Goal: Task Accomplishment & Management: Manage account settings

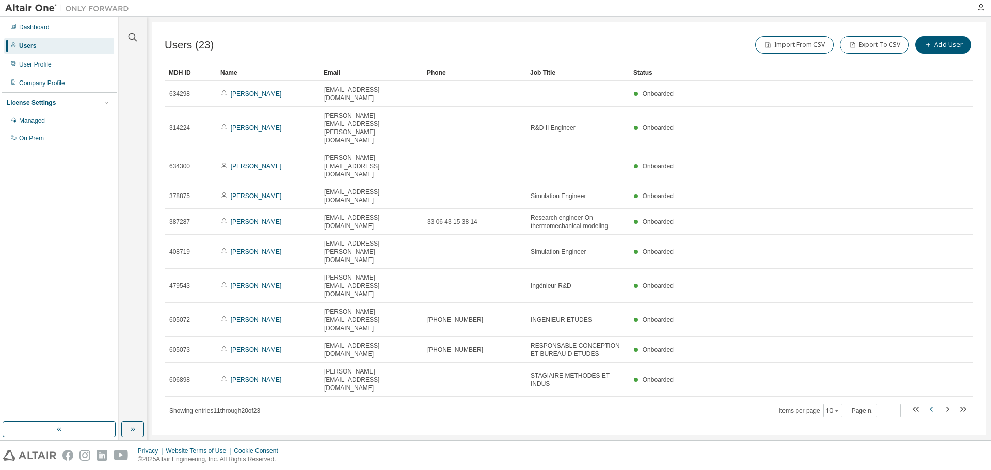
click at [932, 403] on icon "button" at bounding box center [931, 409] width 12 height 12
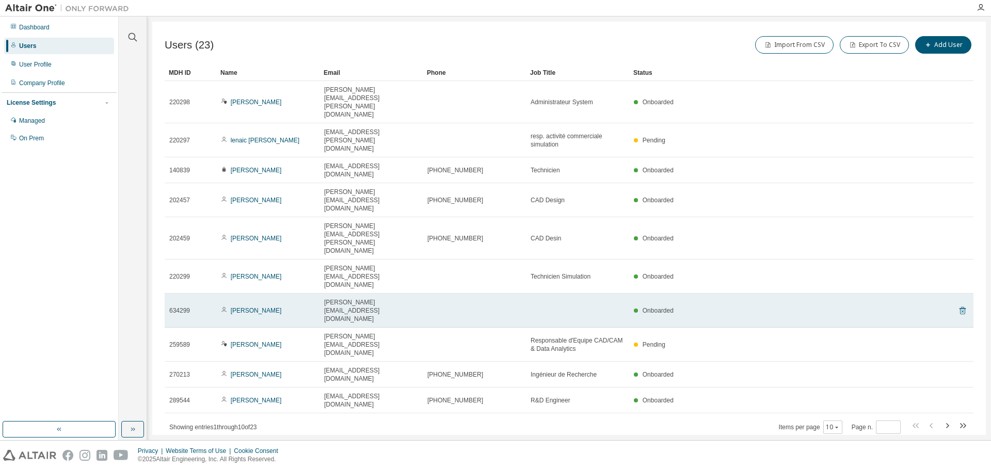
click at [964, 305] on icon at bounding box center [962, 311] width 9 height 12
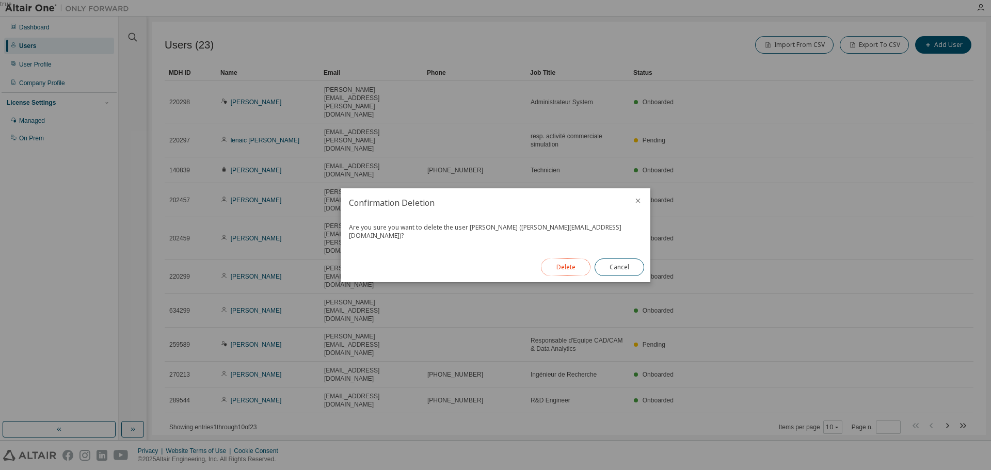
click at [568, 264] on button "Delete" at bounding box center [566, 268] width 50 height 18
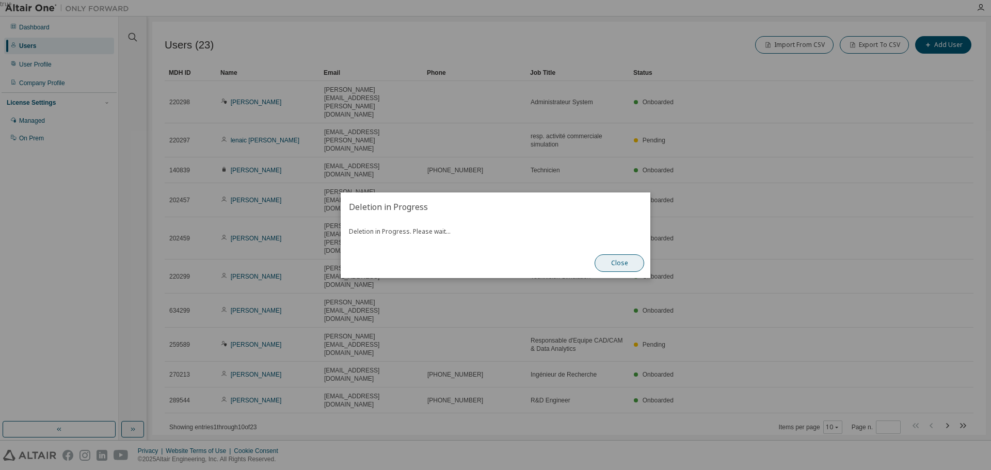
click at [619, 263] on button "Close" at bounding box center [620, 263] width 50 height 18
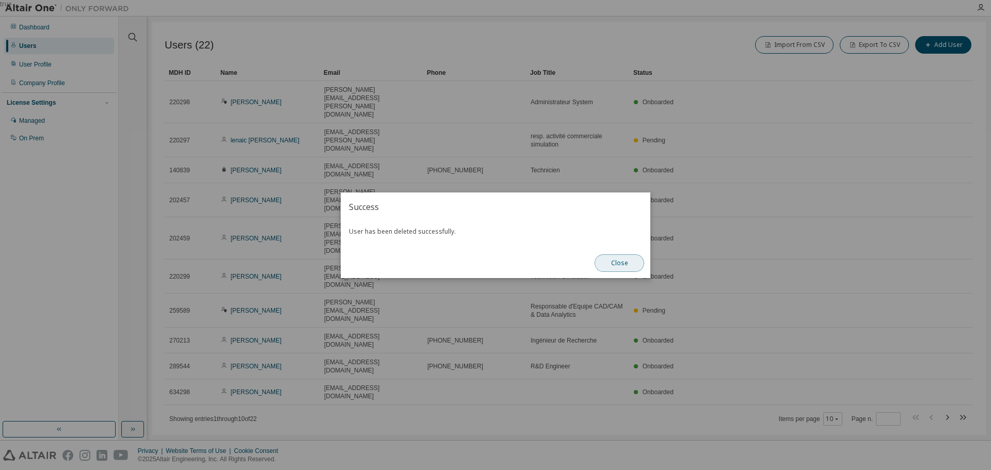
click at [621, 263] on button "Close" at bounding box center [620, 263] width 50 height 18
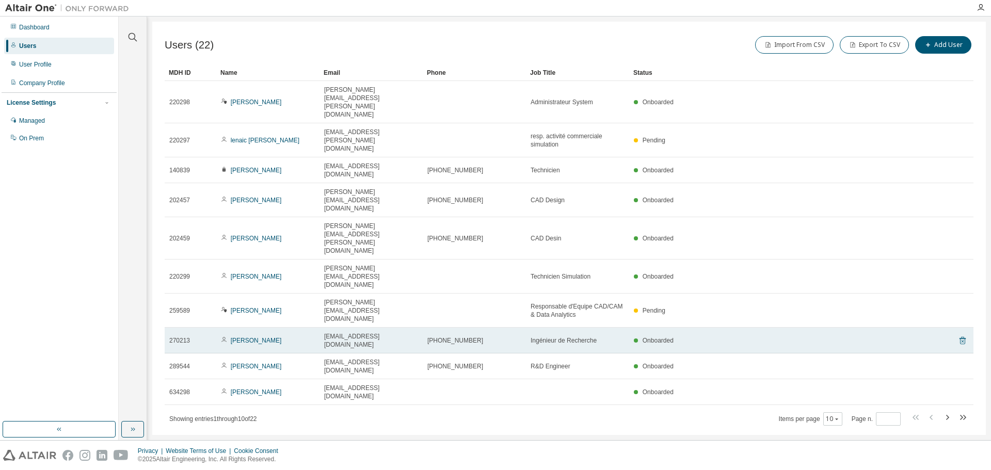
click at [963, 334] on icon at bounding box center [962, 340] width 9 height 12
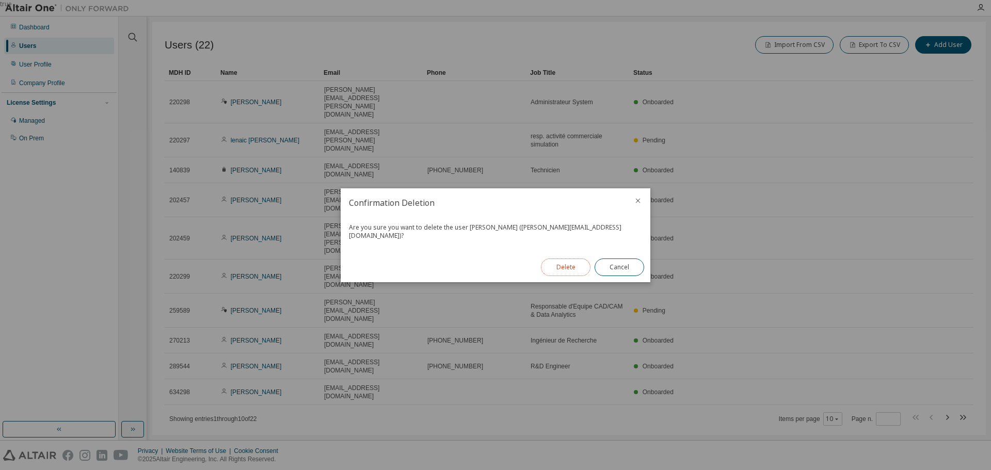
click at [570, 267] on button "Delete" at bounding box center [566, 268] width 50 height 18
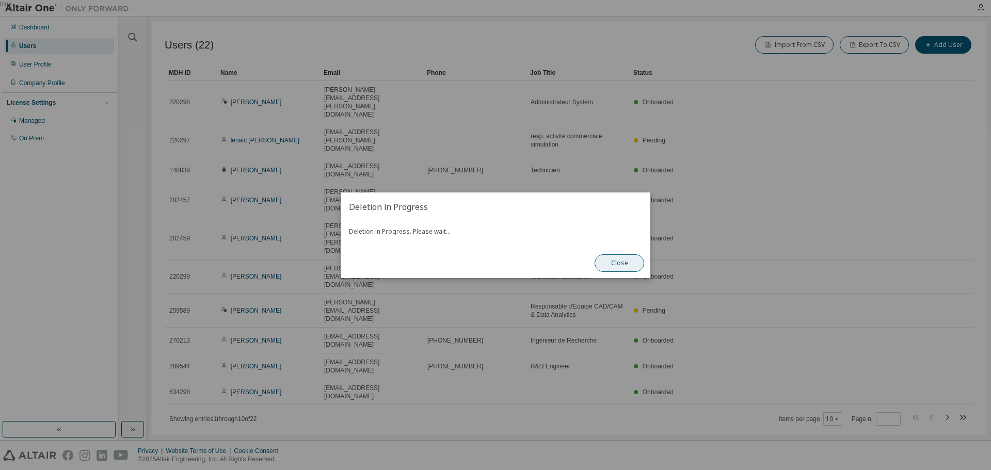
click at [619, 266] on button "Close" at bounding box center [620, 263] width 50 height 18
click at [618, 260] on button "Close" at bounding box center [620, 263] width 50 height 18
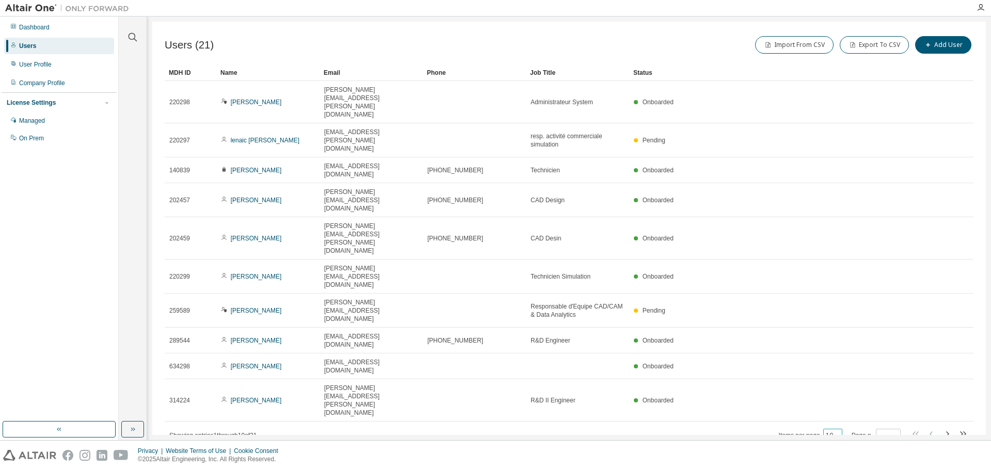
click at [839, 433] on icon "button" at bounding box center [837, 436] width 6 height 6
click at [842, 340] on div "20" at bounding box center [866, 338] width 83 height 12
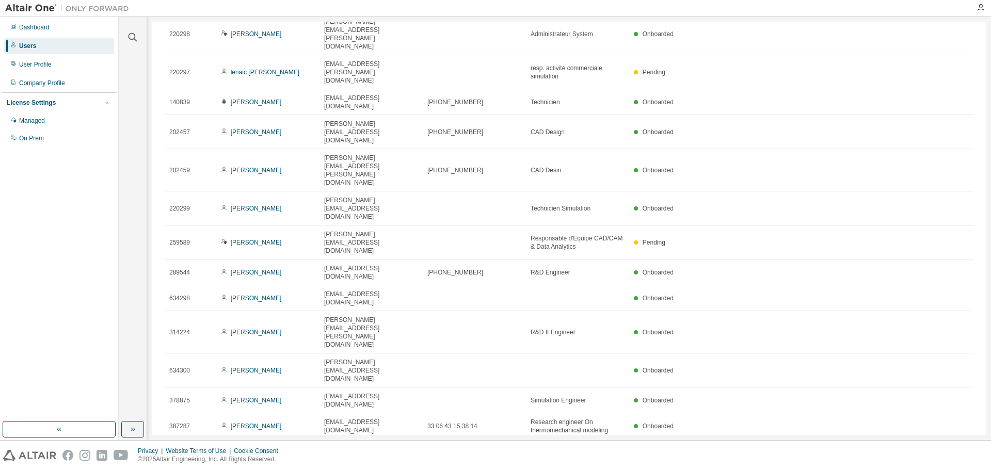
scroll to position [144, 0]
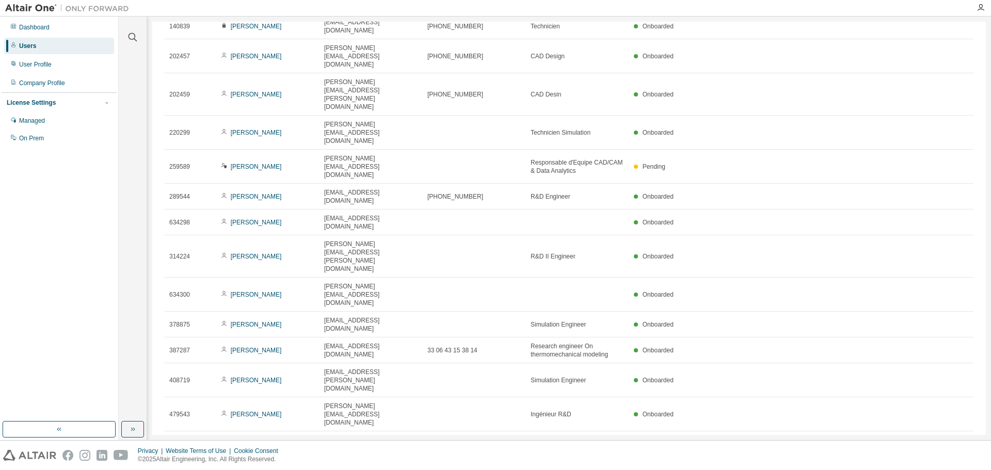
click at [803, 339] on div "10" at bounding box center [829, 337] width 83 height 12
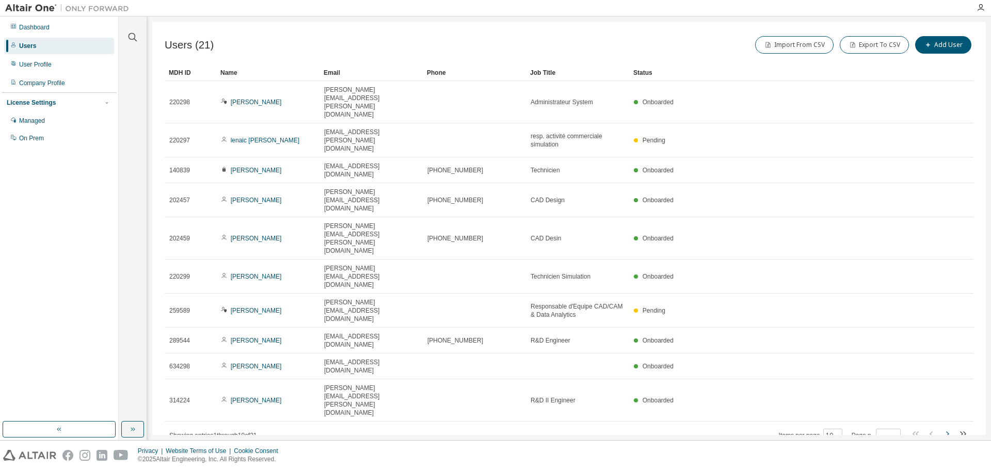
click at [947, 428] on icon "button" at bounding box center [947, 434] width 12 height 12
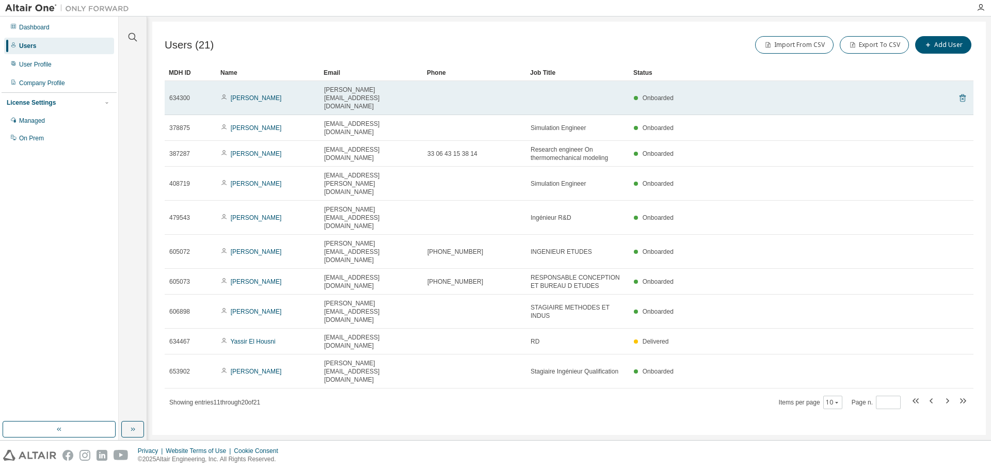
click at [964, 93] on icon at bounding box center [962, 98] width 9 height 12
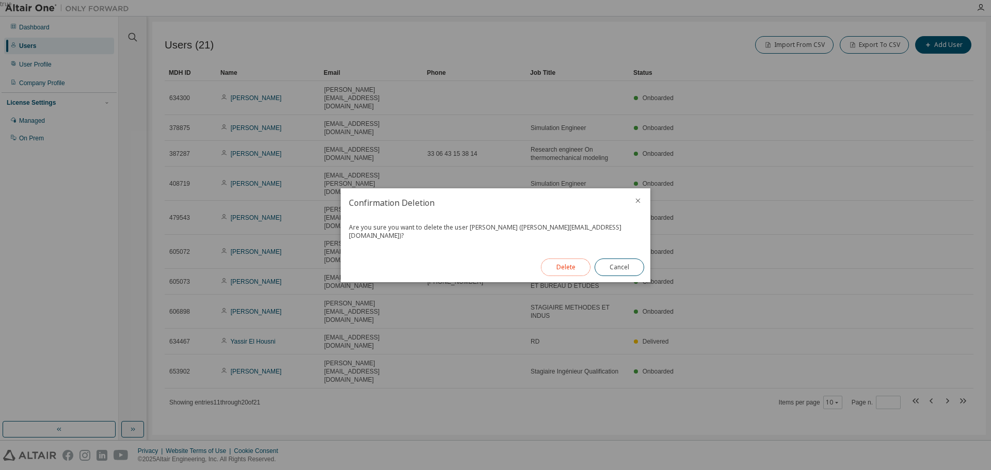
click at [571, 269] on button "Delete" at bounding box center [566, 268] width 50 height 18
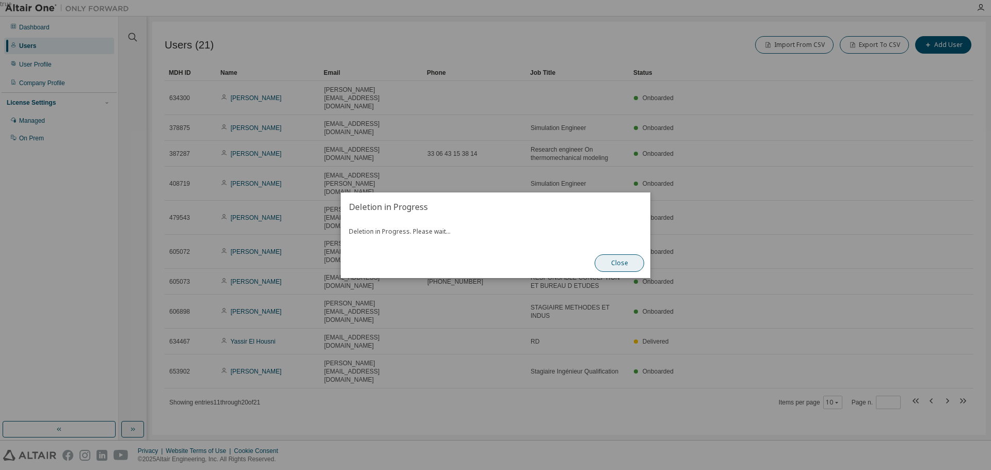
click at [616, 262] on button "Close" at bounding box center [620, 263] width 50 height 18
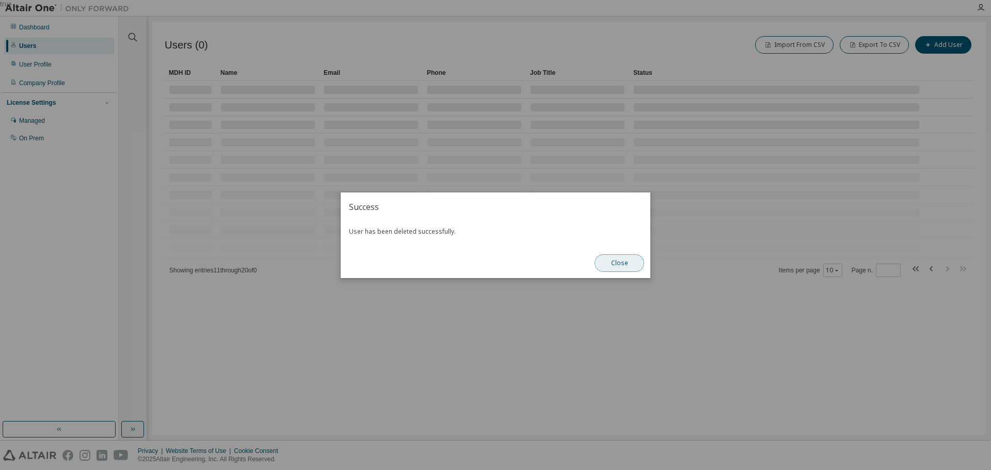
click at [614, 265] on button "Close" at bounding box center [620, 263] width 50 height 18
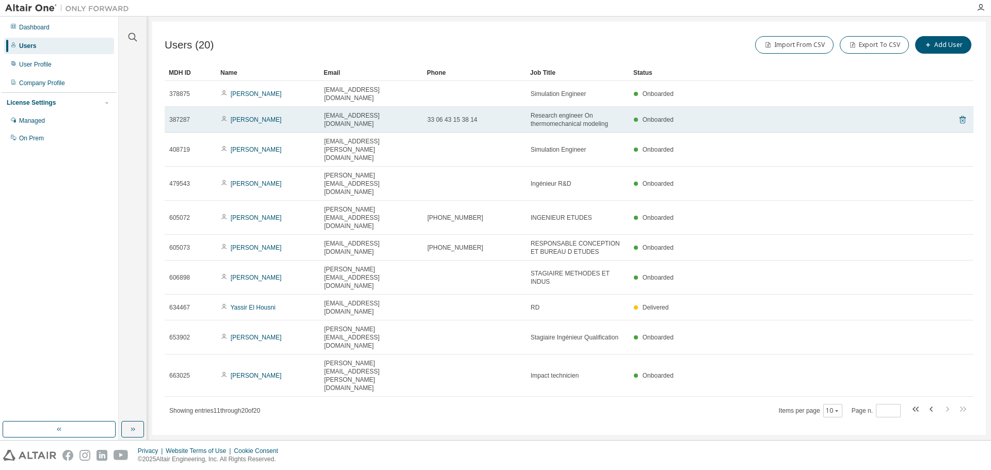
click at [964, 119] on icon at bounding box center [962, 120] width 9 height 12
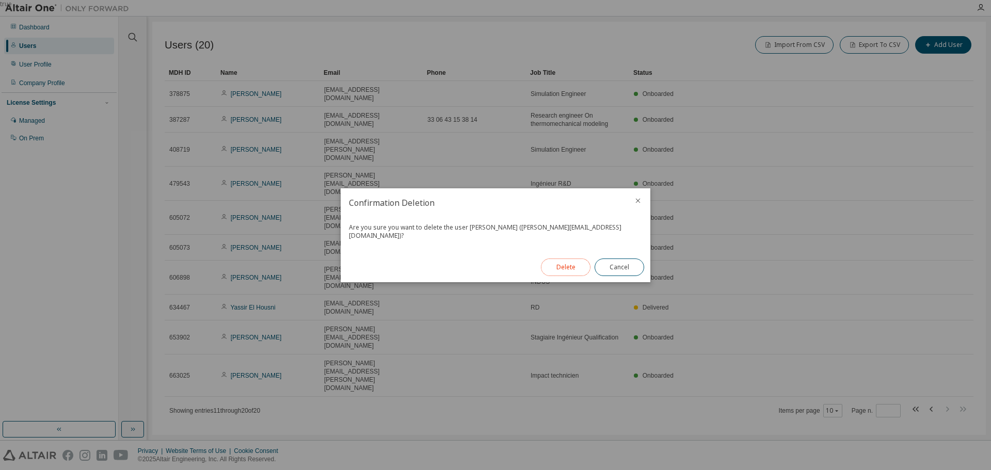
click at [578, 261] on button "Delete" at bounding box center [566, 268] width 50 height 18
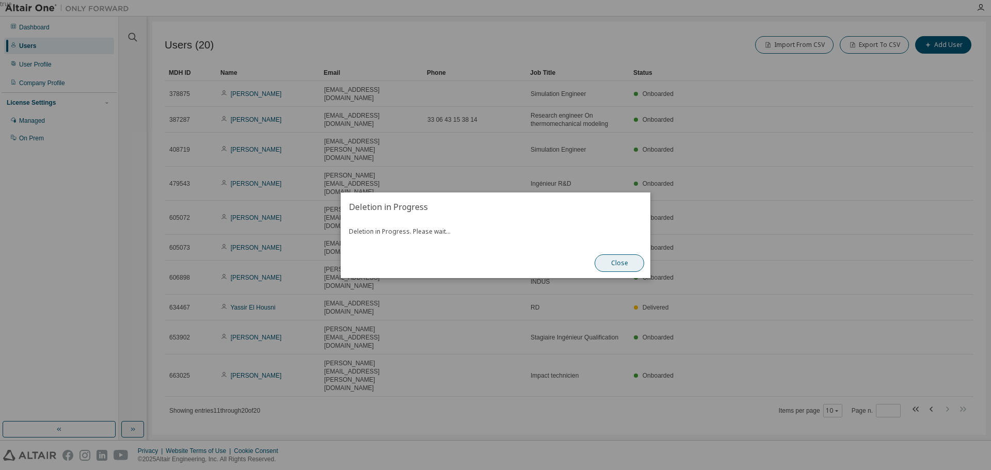
click at [620, 264] on button "Close" at bounding box center [620, 263] width 50 height 18
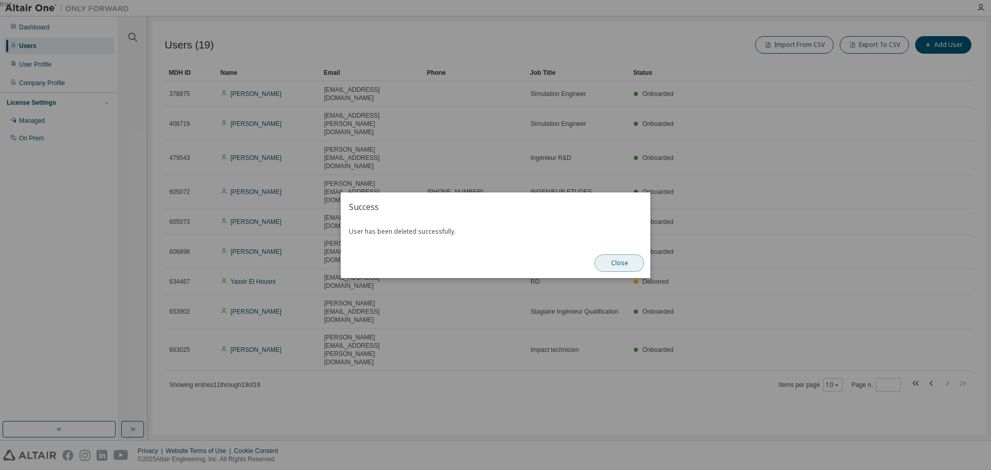
click at [615, 263] on button "Close" at bounding box center [620, 263] width 50 height 18
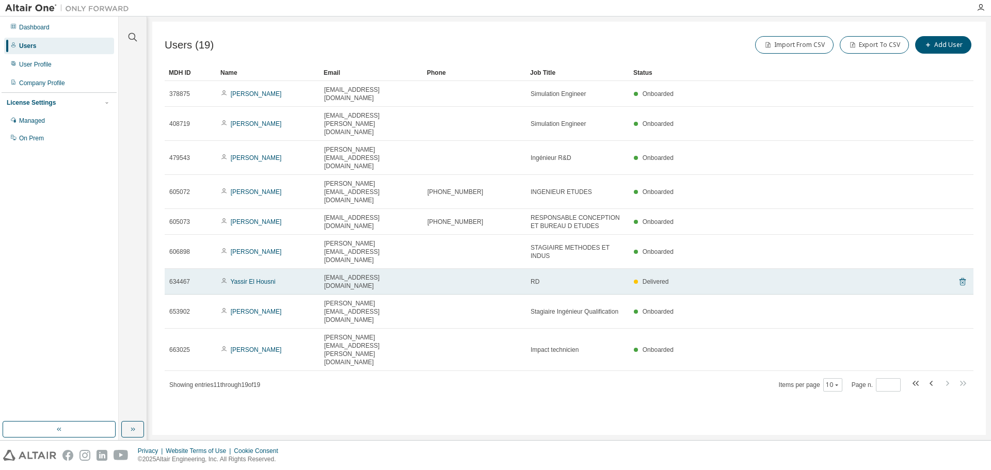
click at [963, 278] on icon at bounding box center [962, 282] width 6 height 8
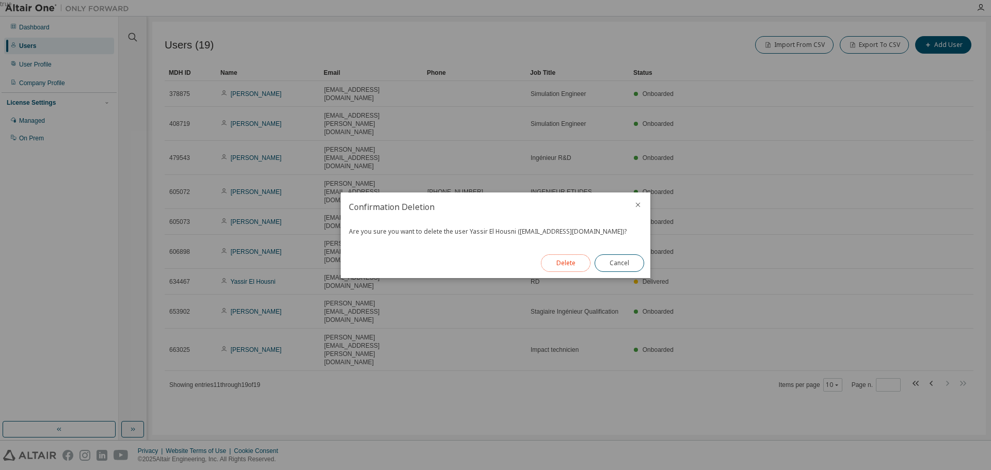
click at [571, 266] on button "Delete" at bounding box center [566, 263] width 50 height 18
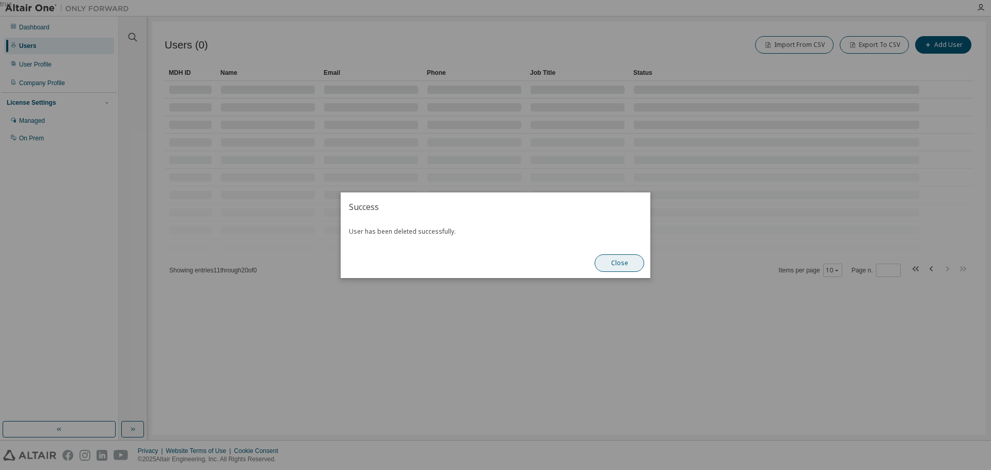
click at [619, 264] on button "Close" at bounding box center [620, 263] width 50 height 18
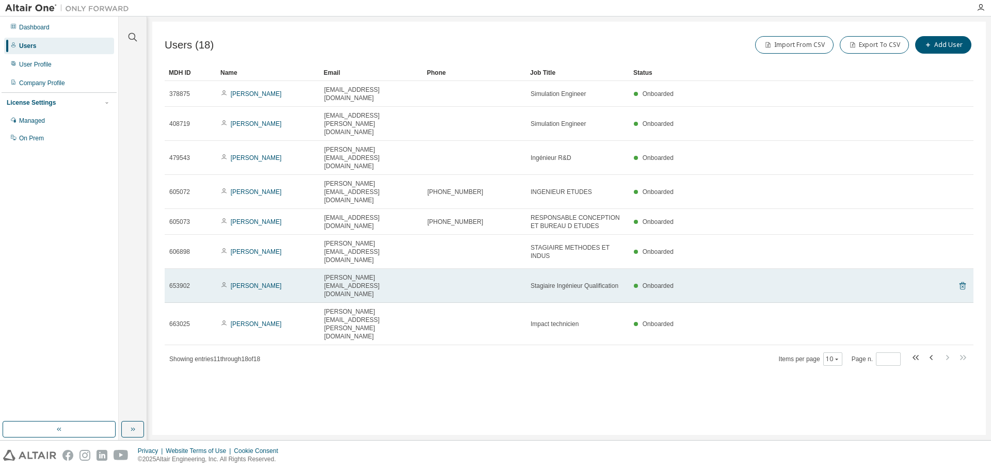
click at [962, 282] on icon at bounding box center [962, 286] width 6 height 8
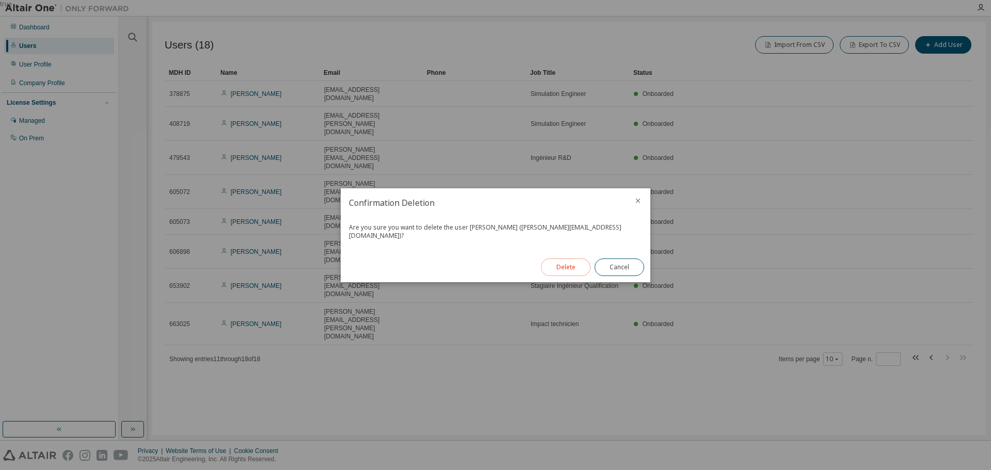
click at [563, 265] on button "Delete" at bounding box center [566, 268] width 50 height 18
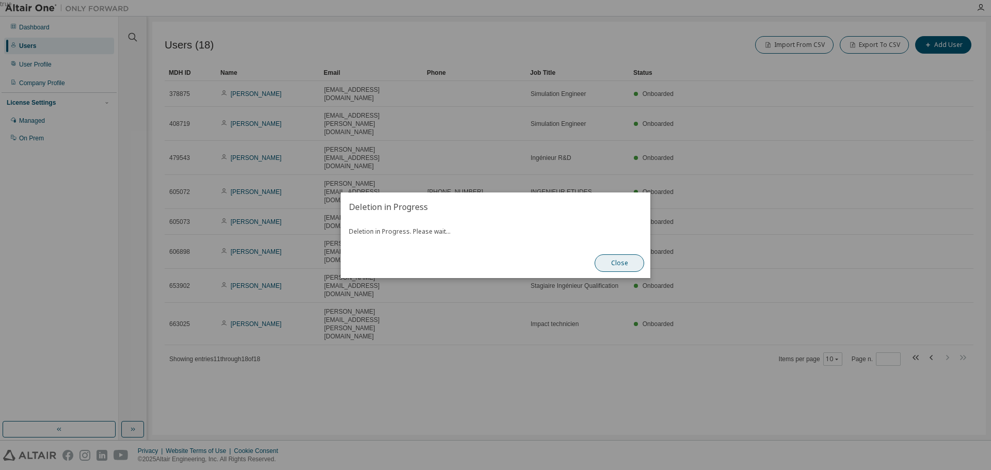
click at [622, 268] on button "Close" at bounding box center [620, 263] width 50 height 18
click at [628, 266] on button "Close" at bounding box center [620, 263] width 50 height 18
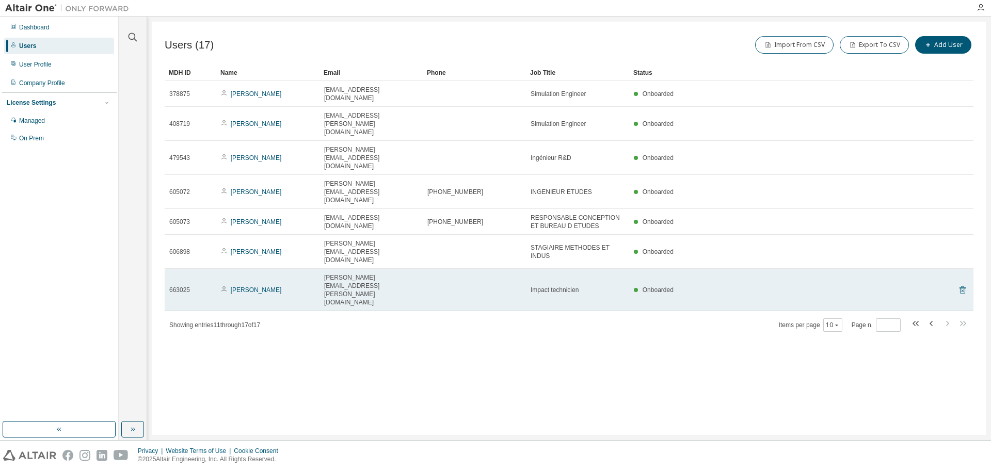
click at [965, 286] on icon at bounding box center [962, 290] width 6 height 8
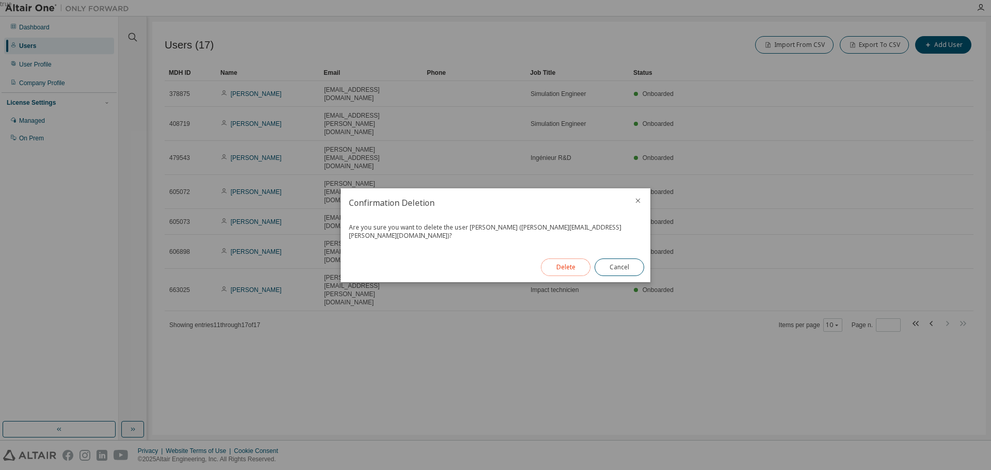
click at [580, 267] on button "Delete" at bounding box center [566, 268] width 50 height 18
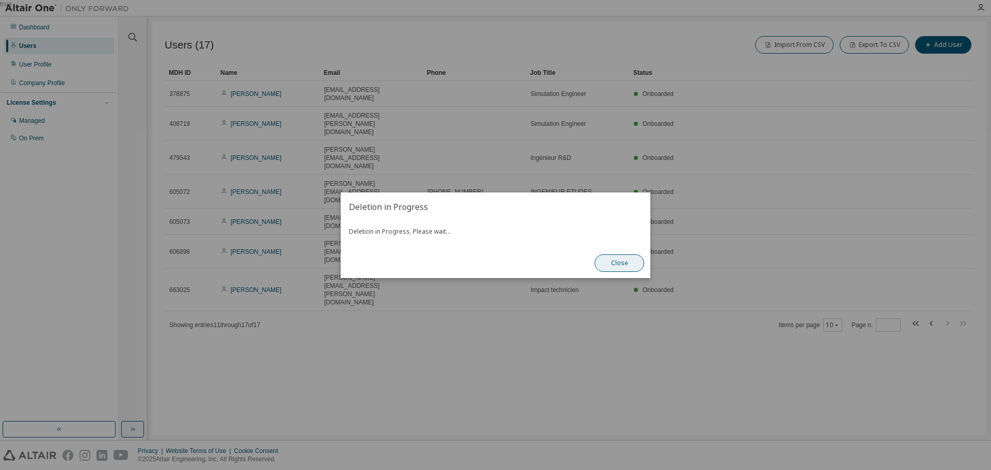
click at [618, 265] on button "Close" at bounding box center [620, 263] width 50 height 18
click at [622, 264] on button "Close" at bounding box center [620, 263] width 50 height 18
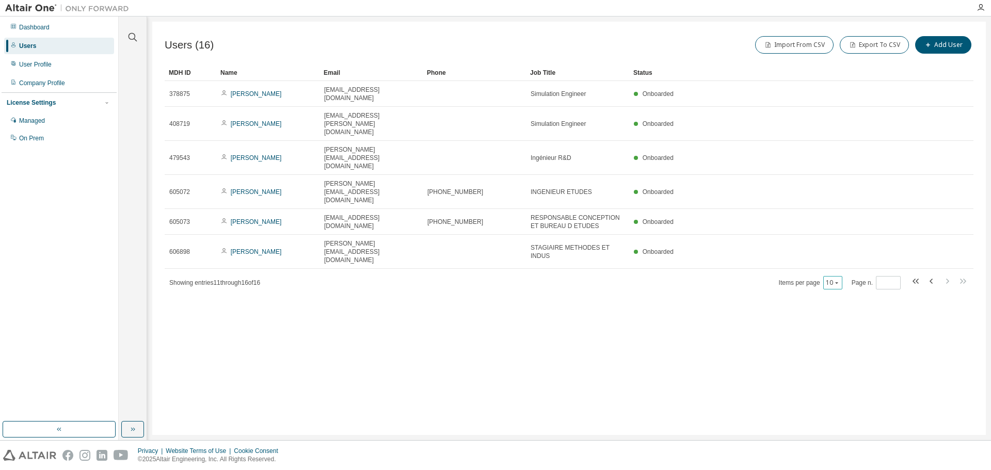
click at [838, 282] on icon "button" at bounding box center [836, 283] width 3 height 2
click at [839, 266] on div "20" at bounding box center [866, 268] width 83 height 12
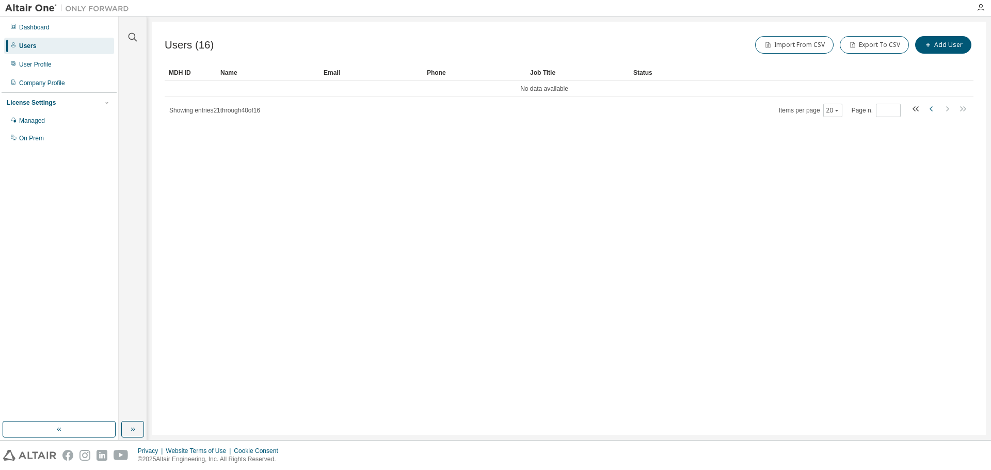
click at [932, 107] on icon "button" at bounding box center [931, 108] width 3 height 5
type input "*"
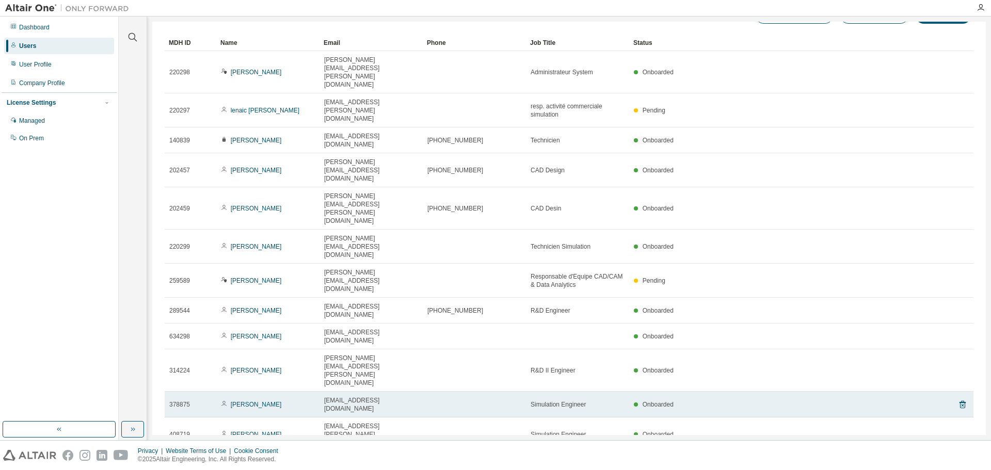
scroll to position [57, 0]
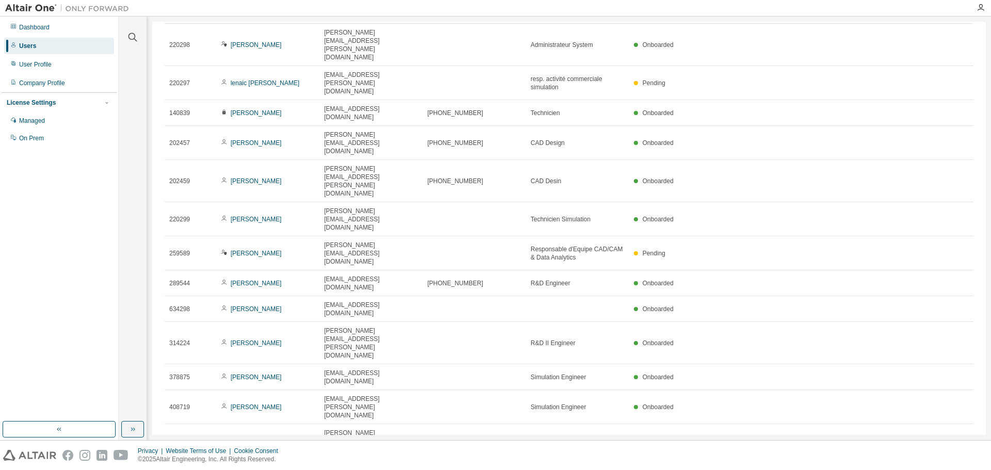
click at [809, 363] on div "30" at bounding box center [829, 362] width 83 height 12
click at [810, 353] on div "20" at bounding box center [829, 350] width 83 height 12
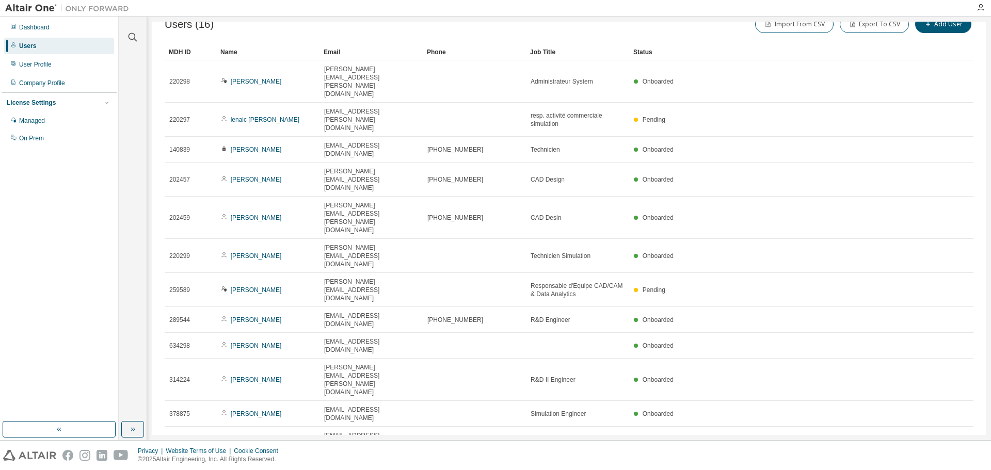
scroll to position [0, 0]
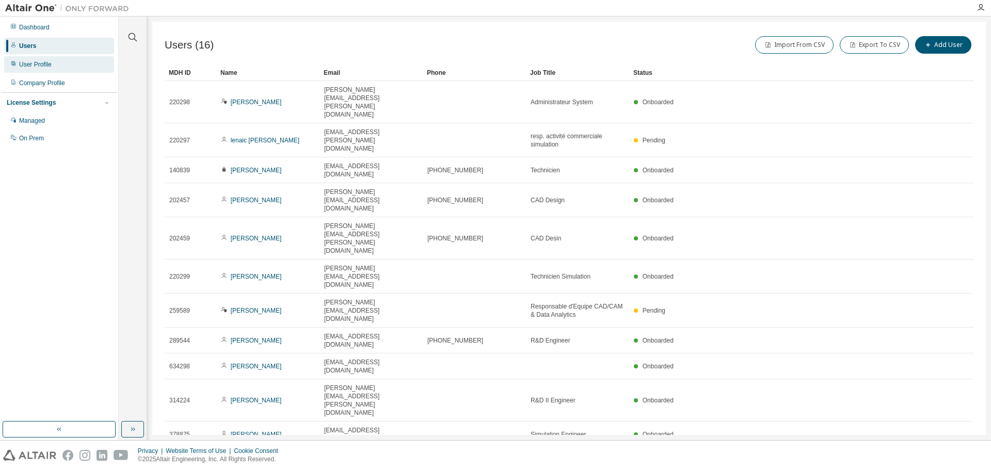
click at [38, 66] on div "User Profile" at bounding box center [35, 64] width 33 height 8
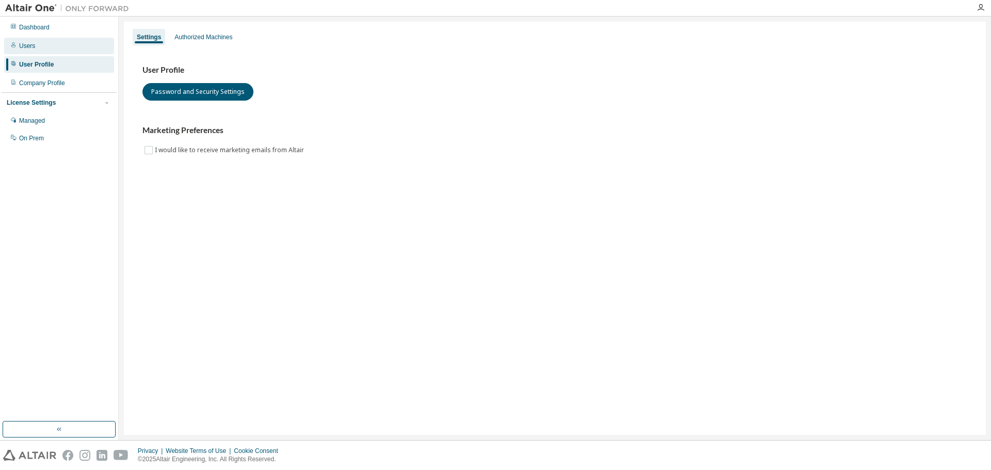
click at [40, 48] on div "Users" at bounding box center [59, 46] width 110 height 17
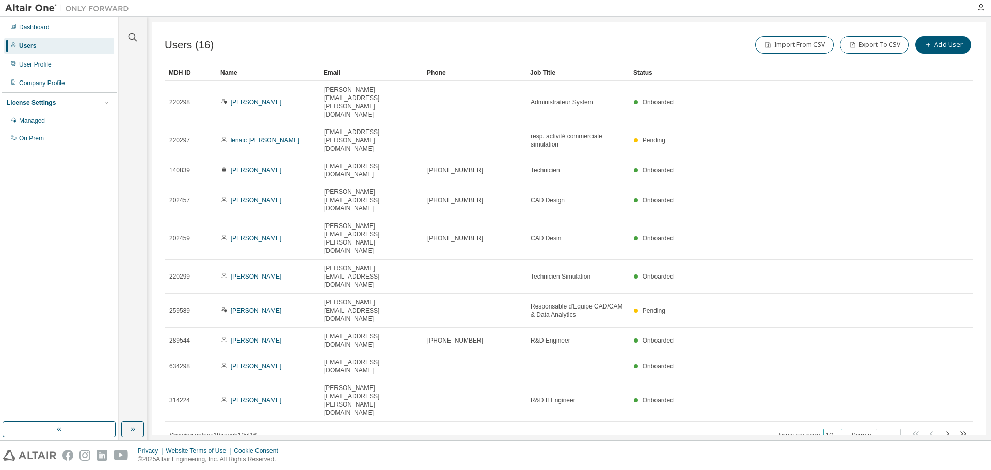
click at [838, 433] on icon "button" at bounding box center [837, 436] width 6 height 6
click at [843, 334] on div "20" at bounding box center [866, 338] width 83 height 12
